Goal: Navigation & Orientation: Find specific page/section

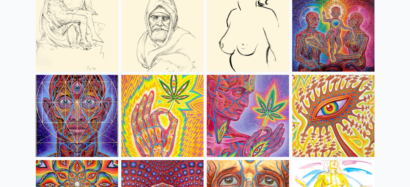
scroll to position [2213, 0]
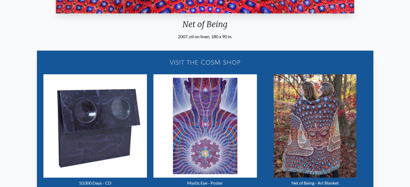
scroll to position [188, 0]
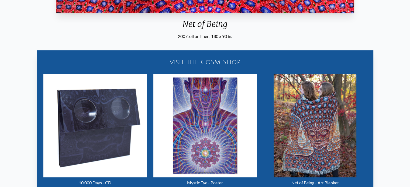
click at [200, 61] on div "Visit the CoSM Shop" at bounding box center [205, 62] width 330 height 17
